Goal: Transaction & Acquisition: Purchase product/service

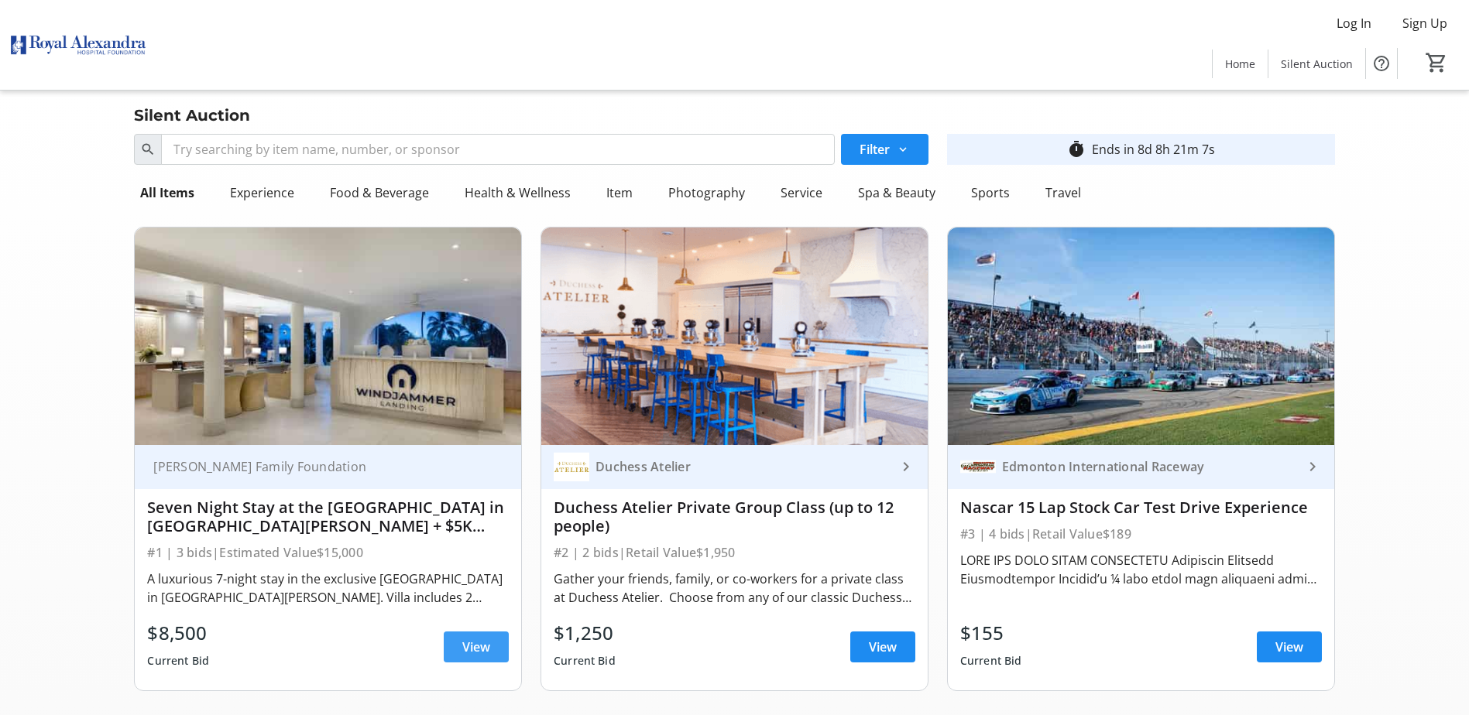
click at [458, 650] on span at bounding box center [476, 647] width 65 height 37
click at [1058, 190] on div "Travel" at bounding box center [1063, 192] width 48 height 31
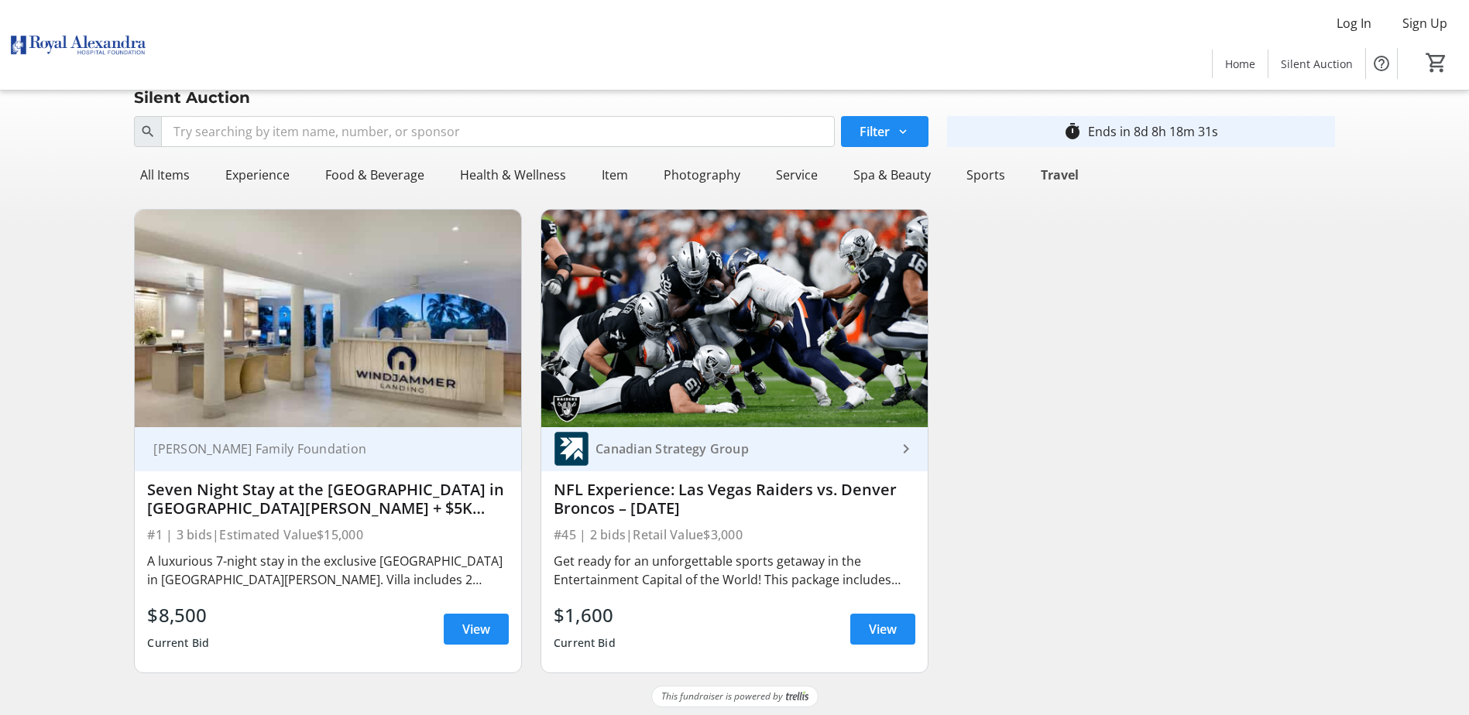
scroll to position [22, 0]
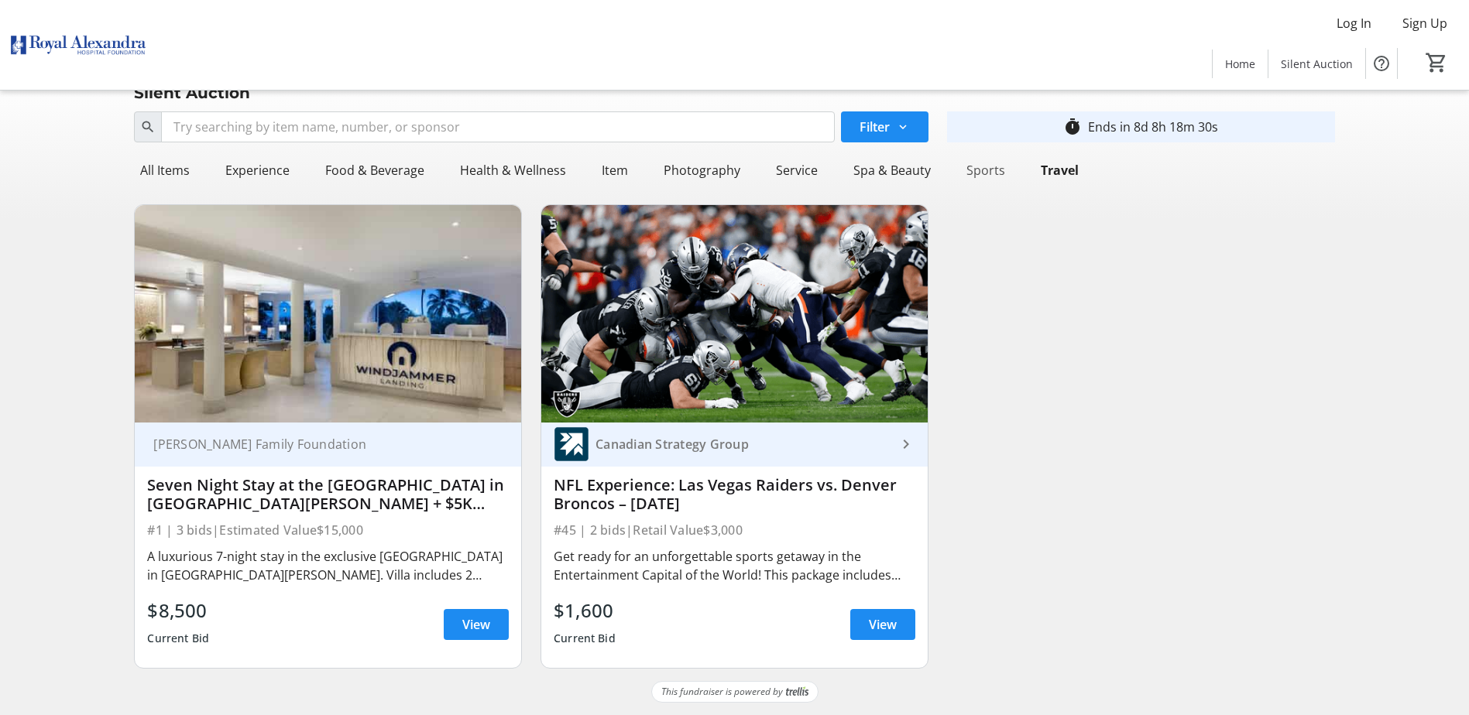
click at [978, 168] on div "Sports" at bounding box center [985, 170] width 51 height 31
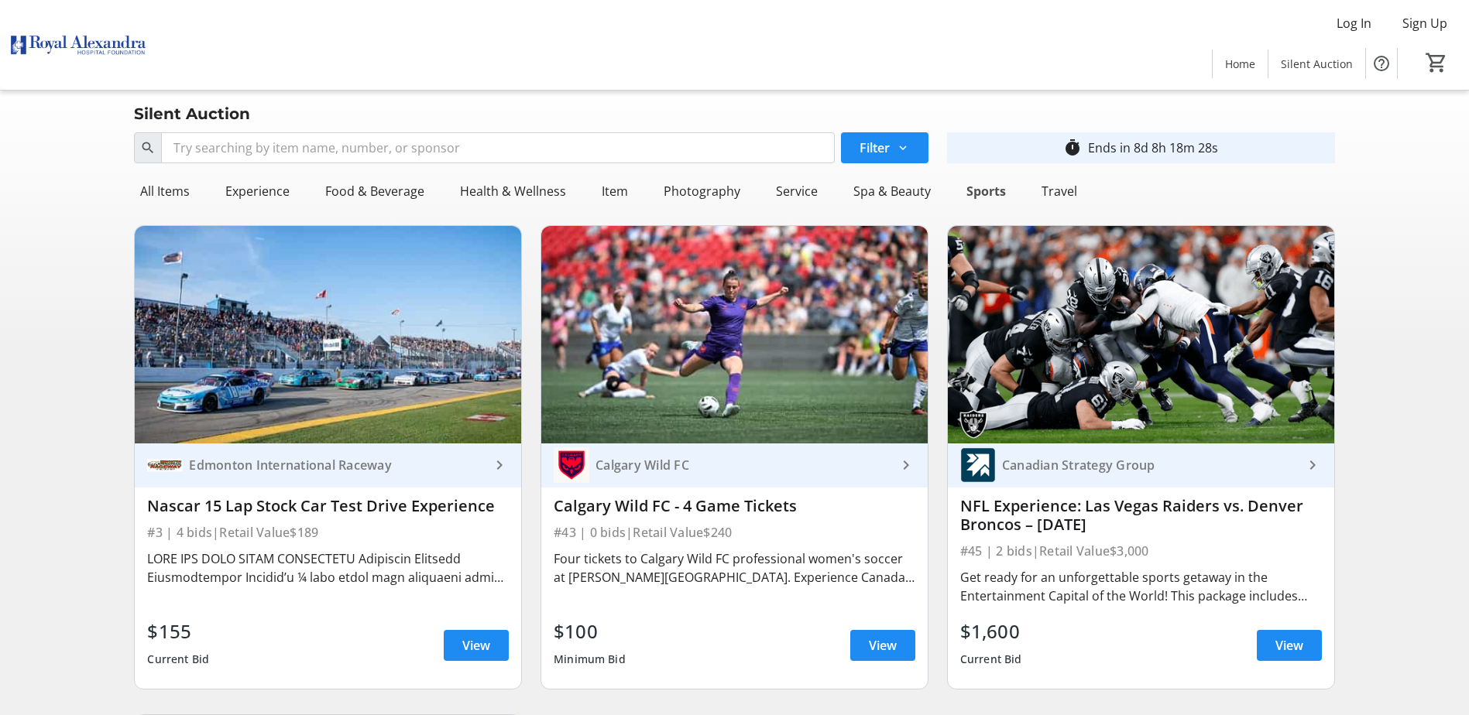
scroll to position [0, 0]
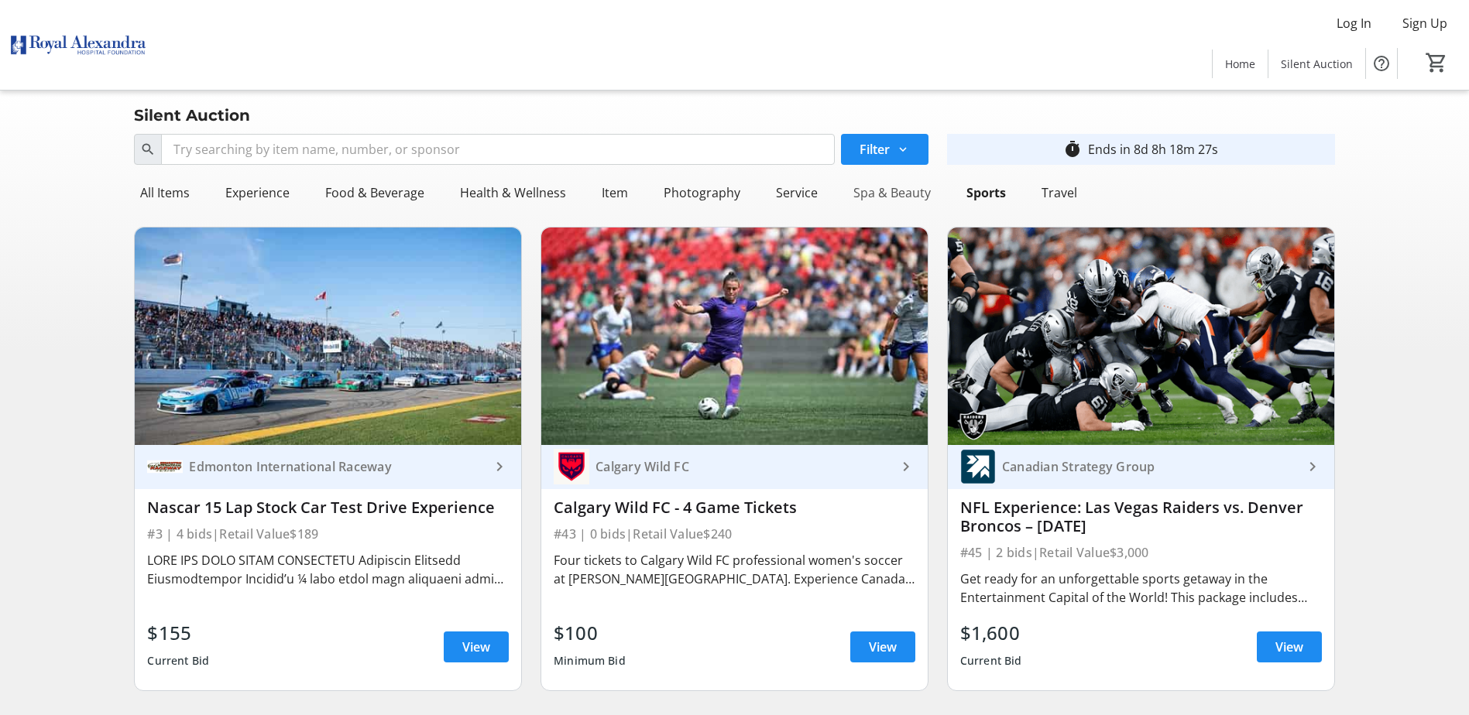
click at [891, 195] on div "Spa & Beauty" at bounding box center [892, 192] width 90 height 31
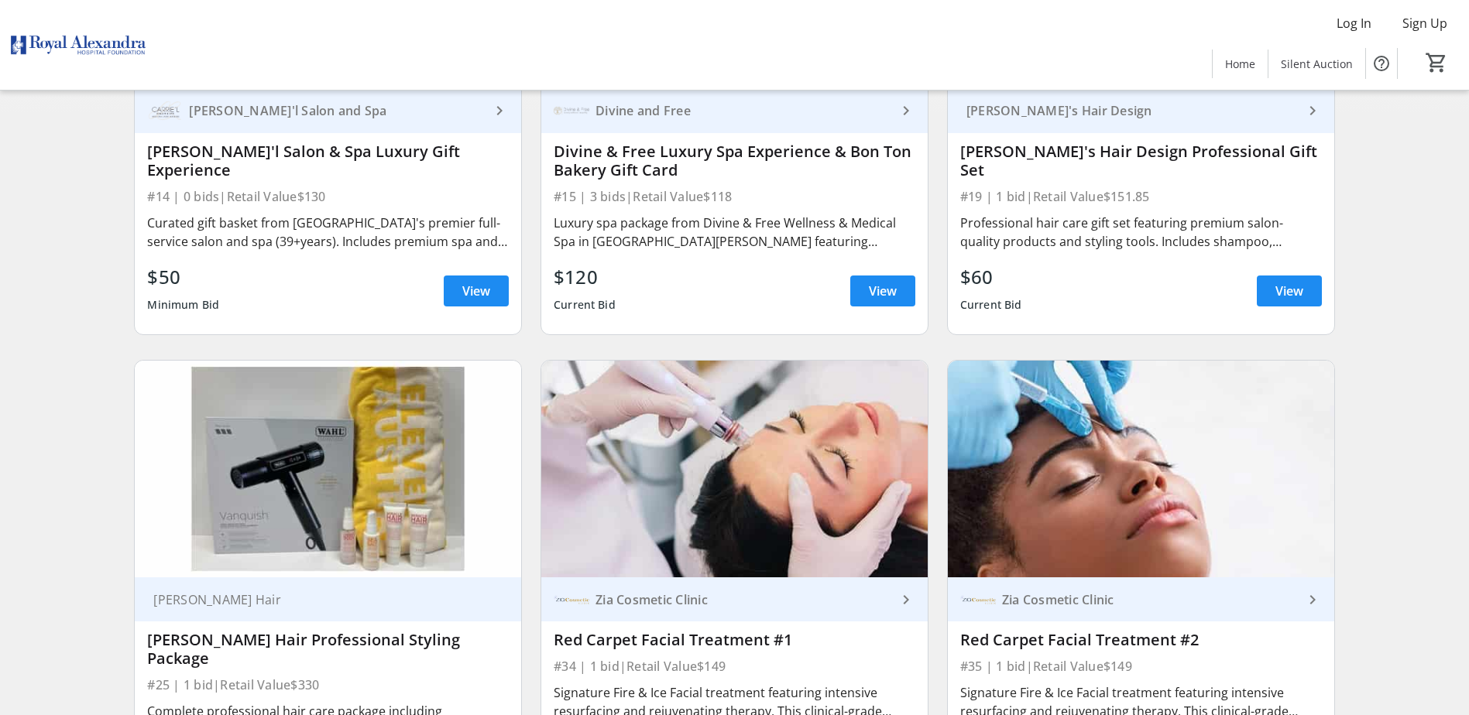
scroll to position [53, 0]
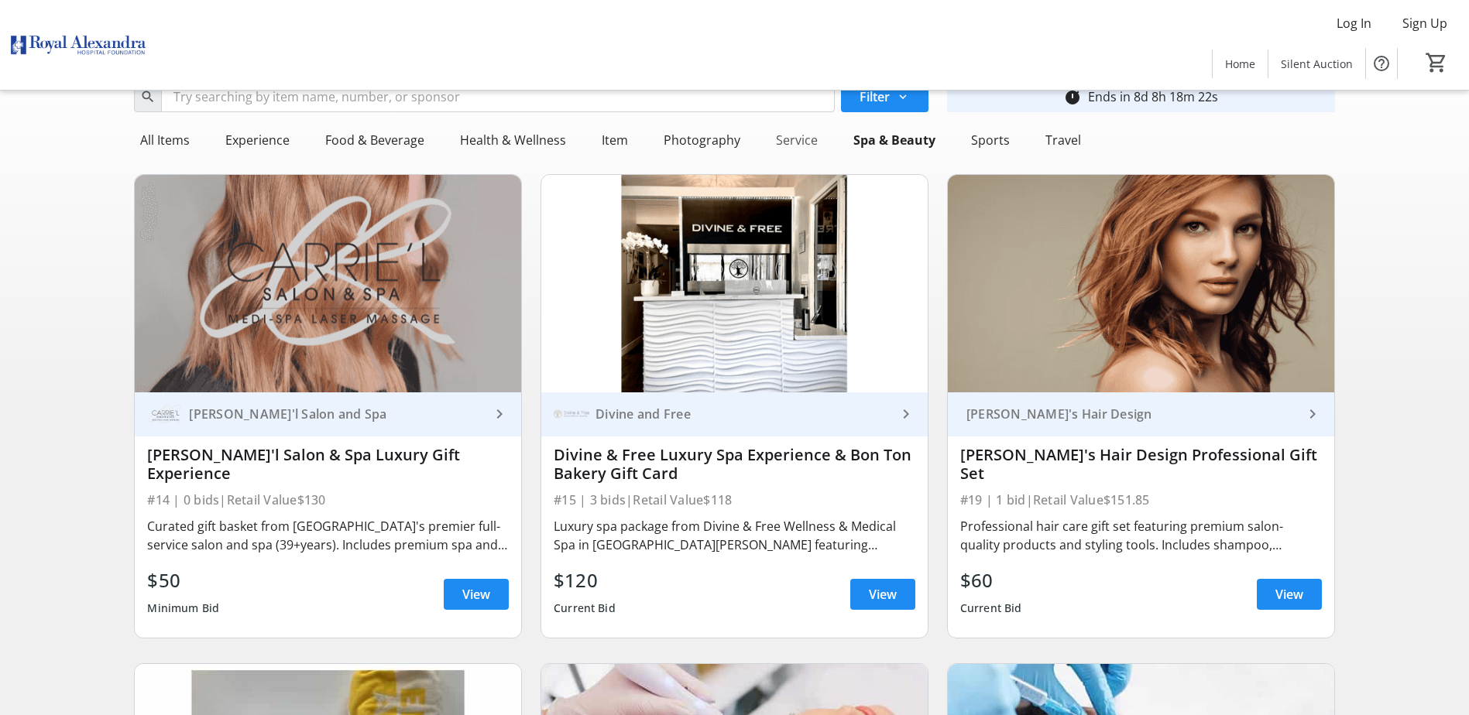
click at [793, 139] on div "Service" at bounding box center [797, 140] width 54 height 31
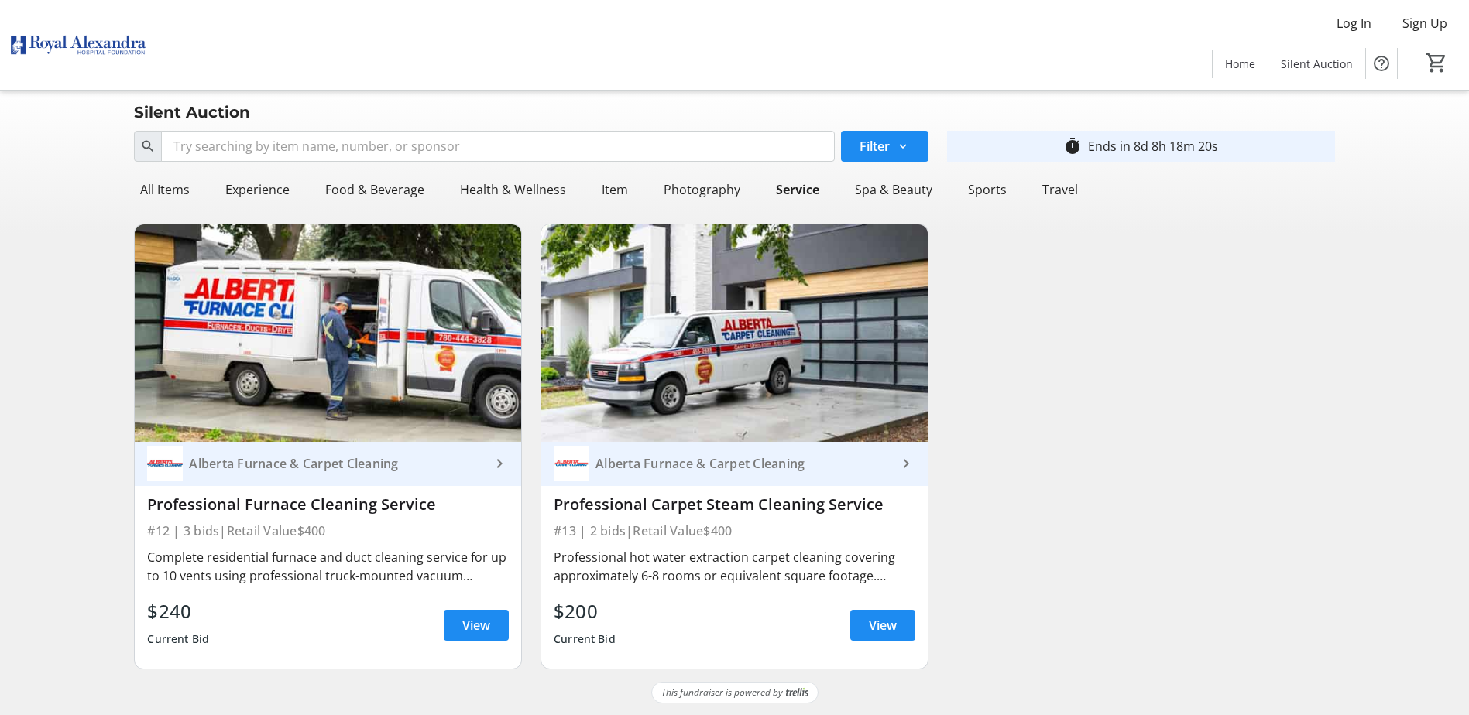
scroll to position [4, 0]
click at [684, 185] on div "Photography" at bounding box center [701, 188] width 89 height 31
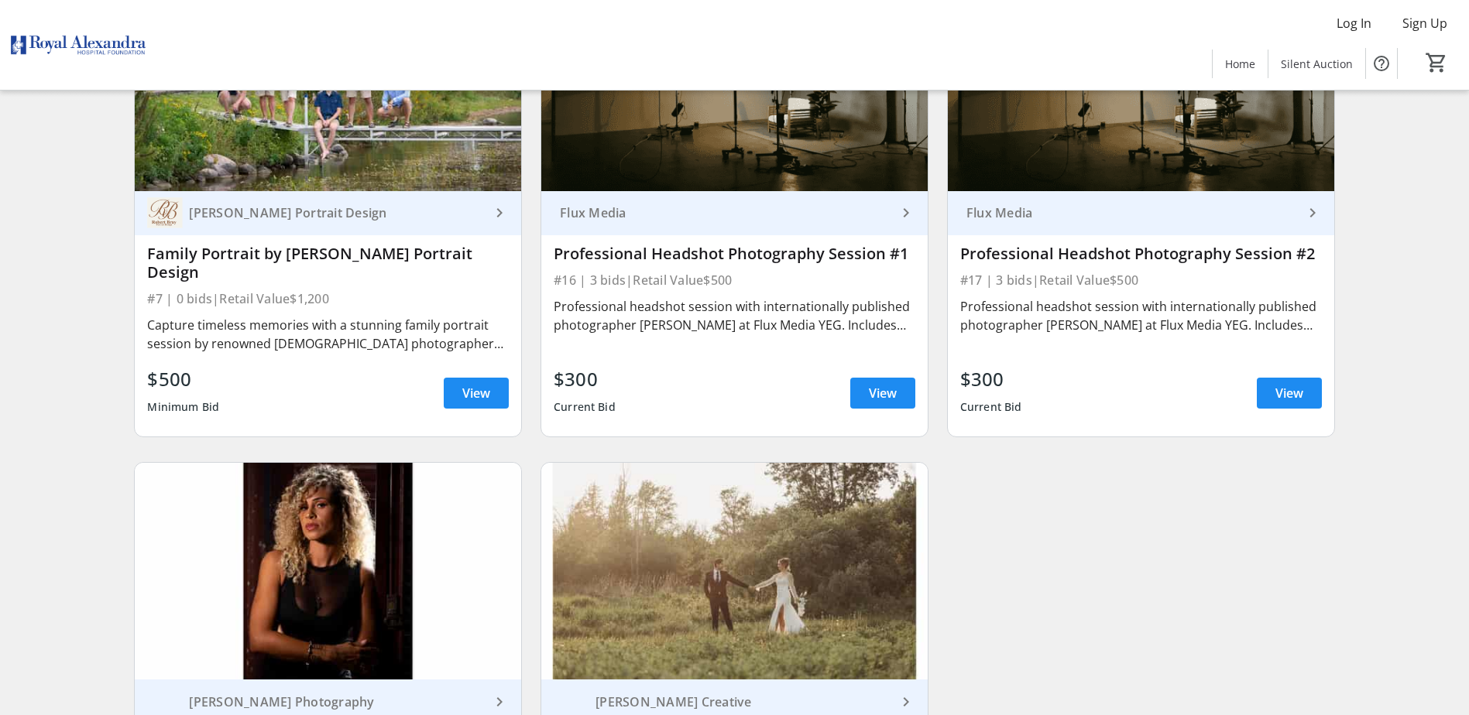
scroll to position [0, 0]
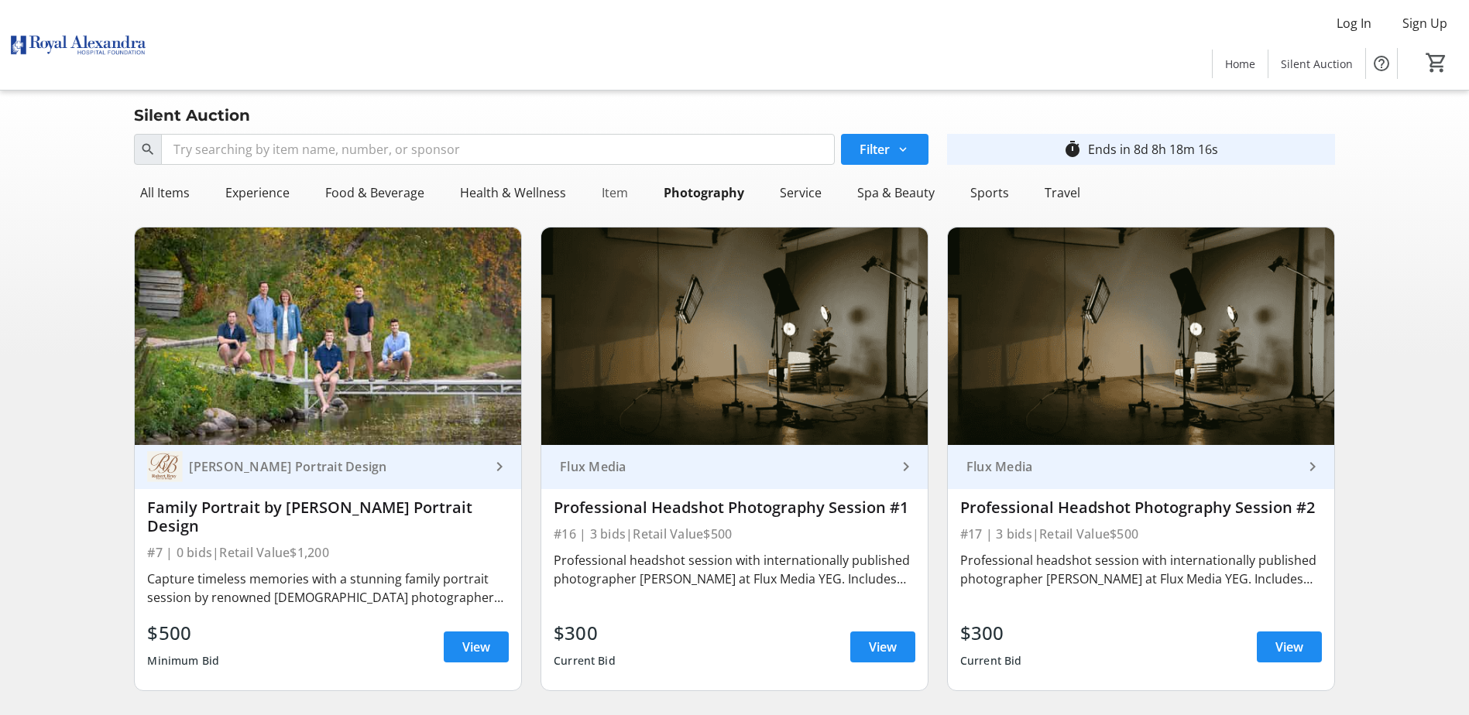
click at [605, 190] on div "Item" at bounding box center [614, 192] width 39 height 31
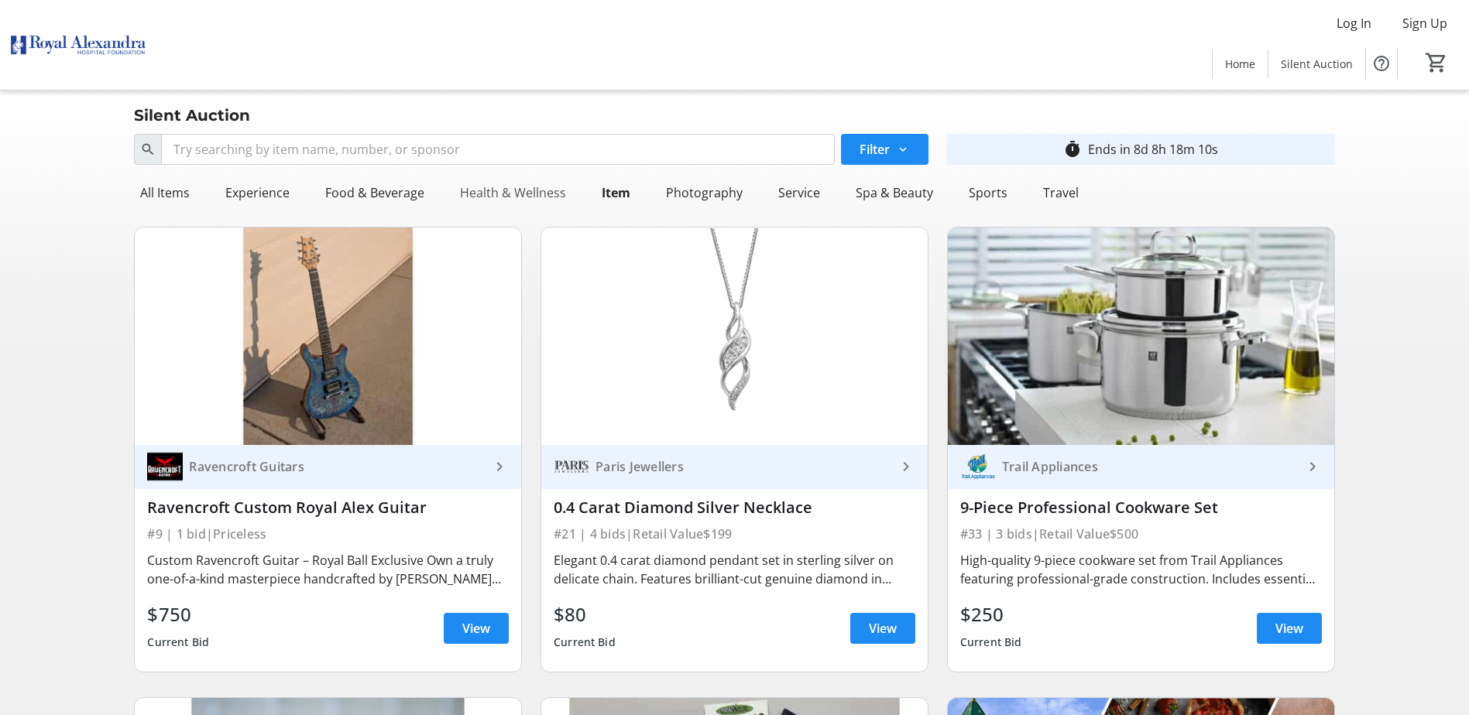
click at [523, 187] on div "Health & Wellness" at bounding box center [513, 192] width 118 height 31
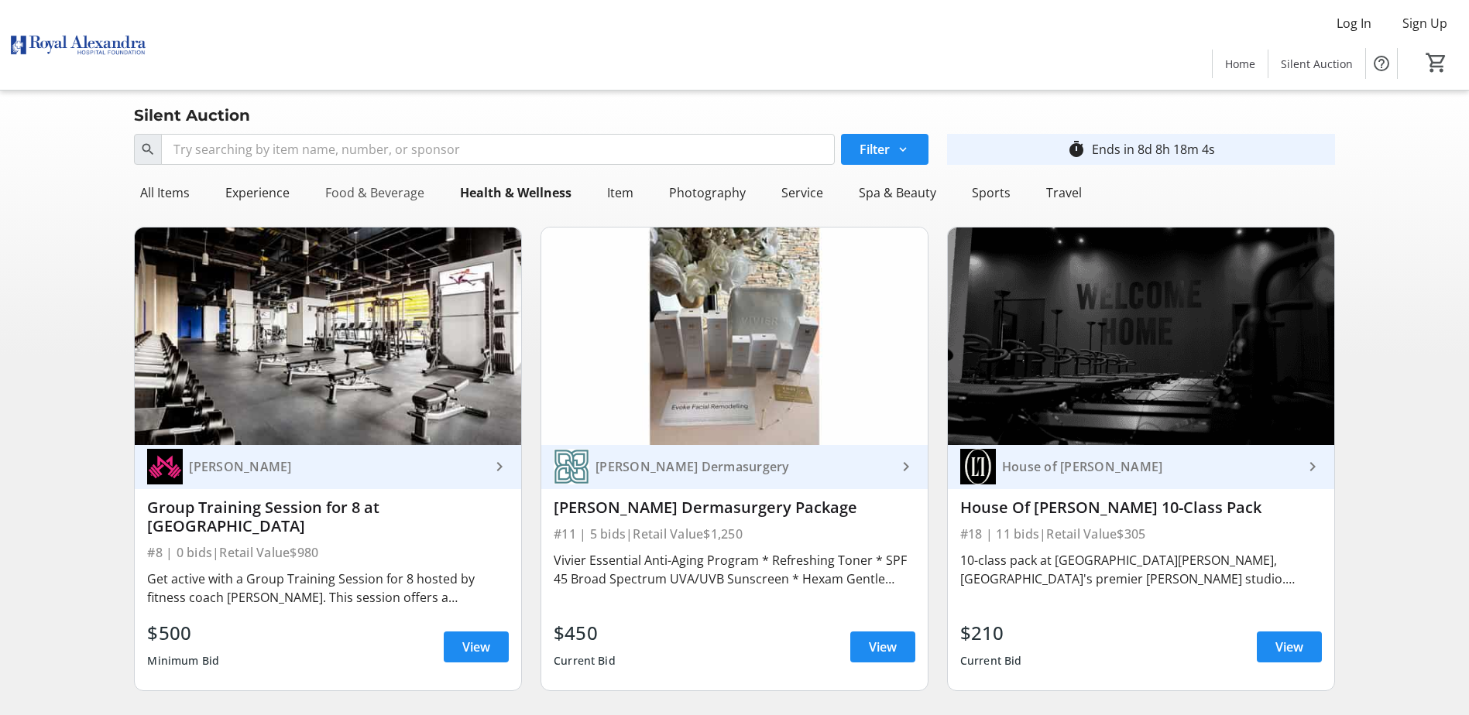
click at [388, 188] on div "Food & Beverage" at bounding box center [374, 192] width 111 height 31
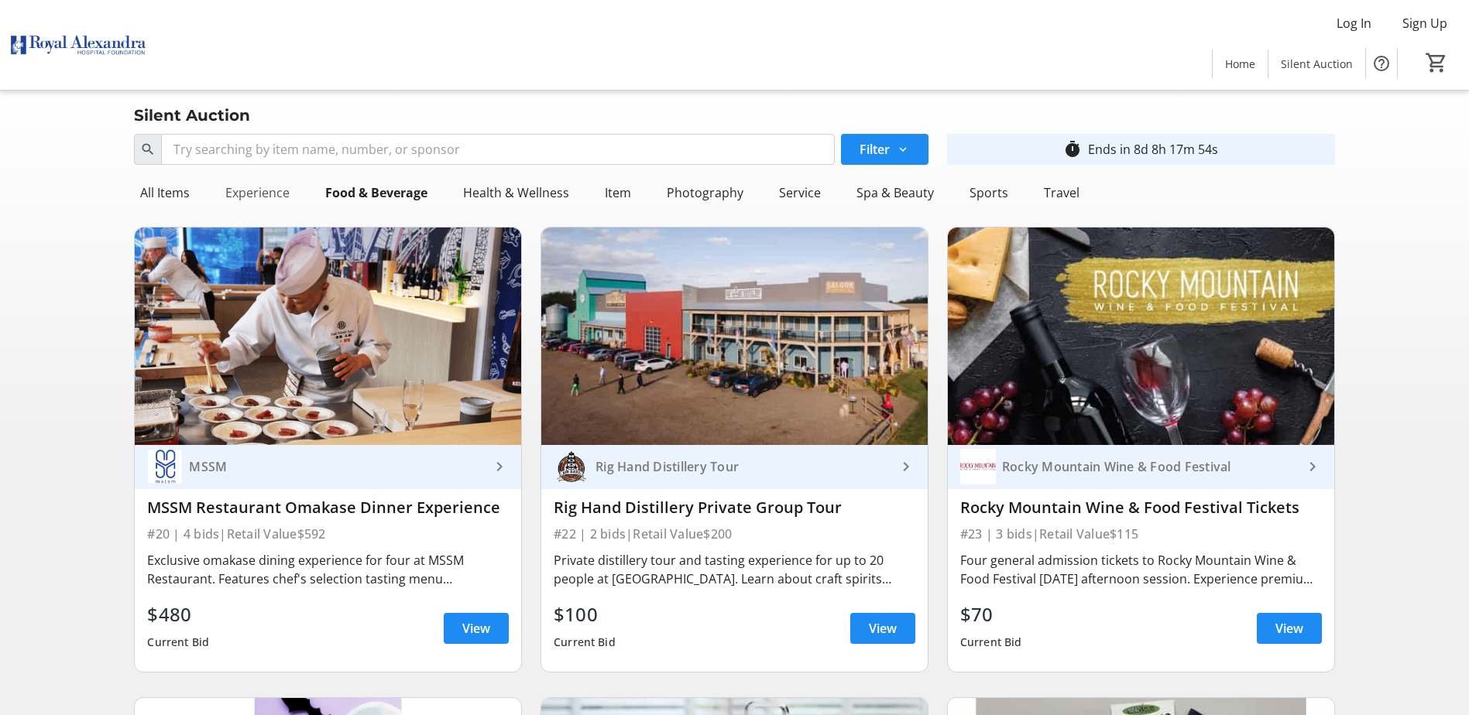
click at [276, 189] on div "Experience" at bounding box center [257, 192] width 77 height 31
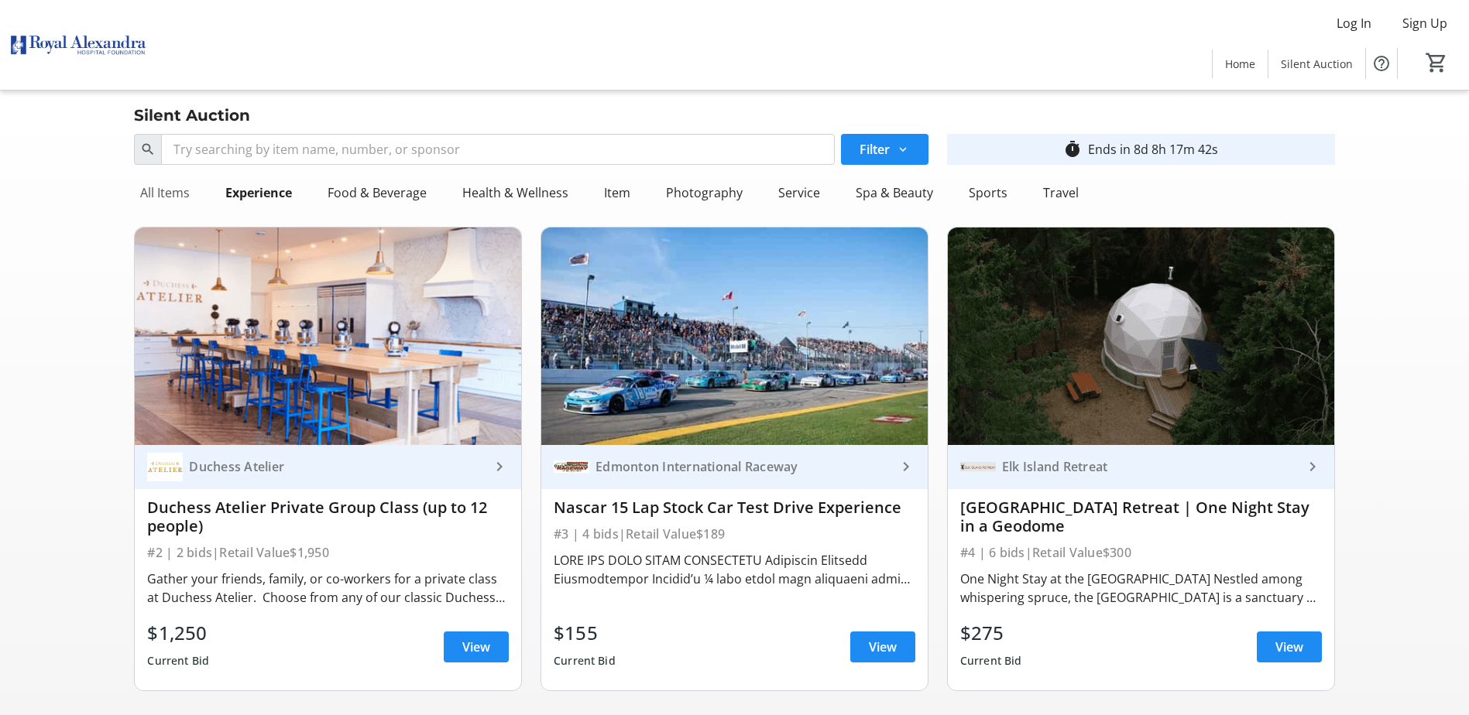
click at [180, 190] on div "All Items" at bounding box center [165, 192] width 62 height 31
